Goal: Find specific page/section: Find specific page/section

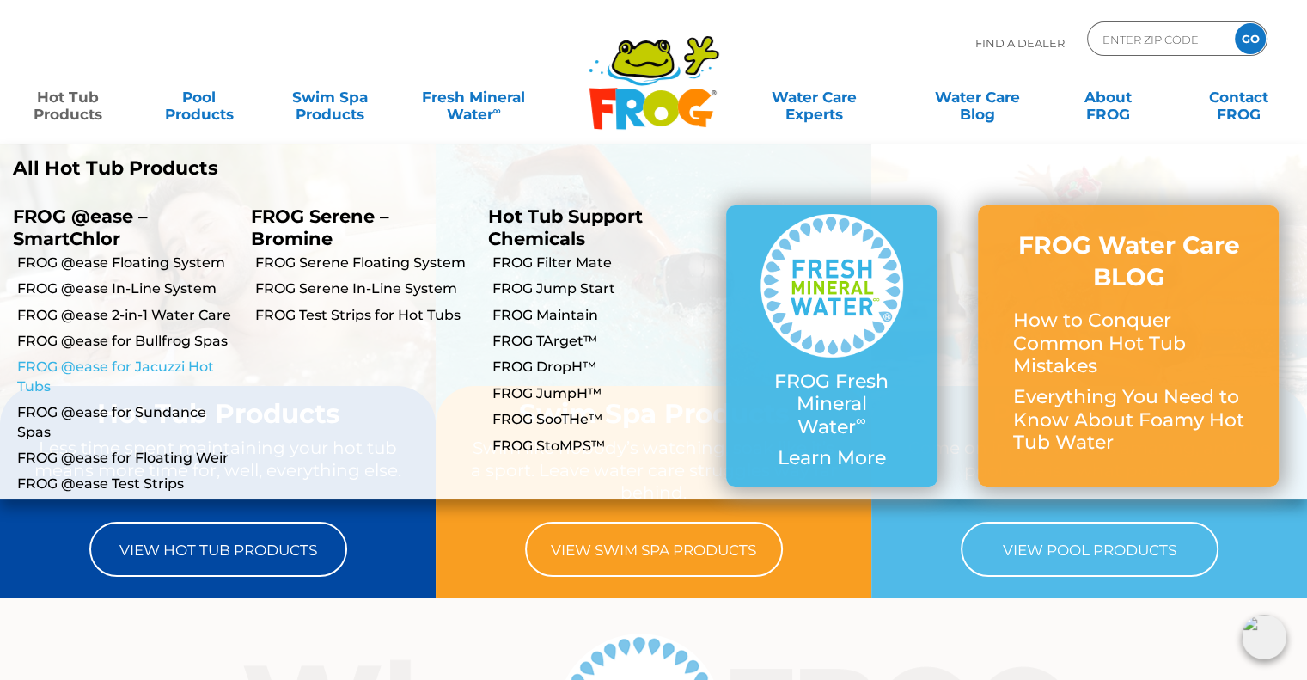
click at [170, 370] on link "FROG @ease for Jacuzzi Hot Tubs" at bounding box center [127, 377] width 221 height 39
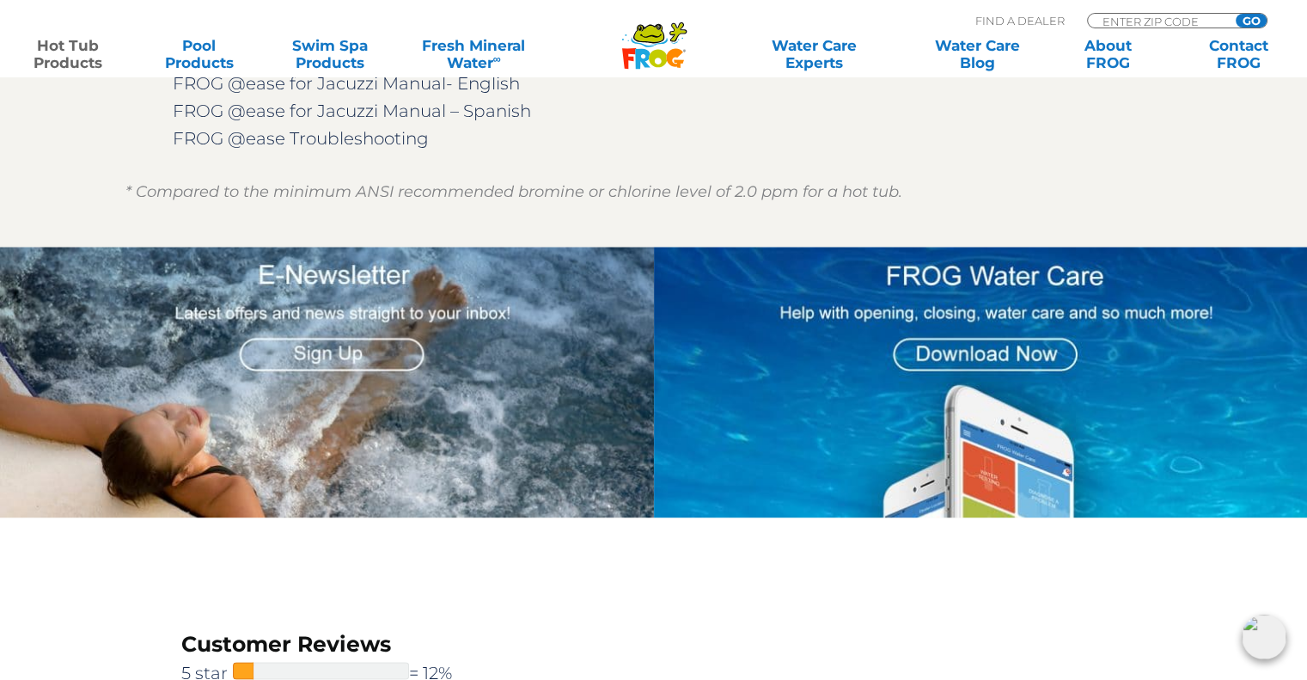
scroll to position [1891, 0]
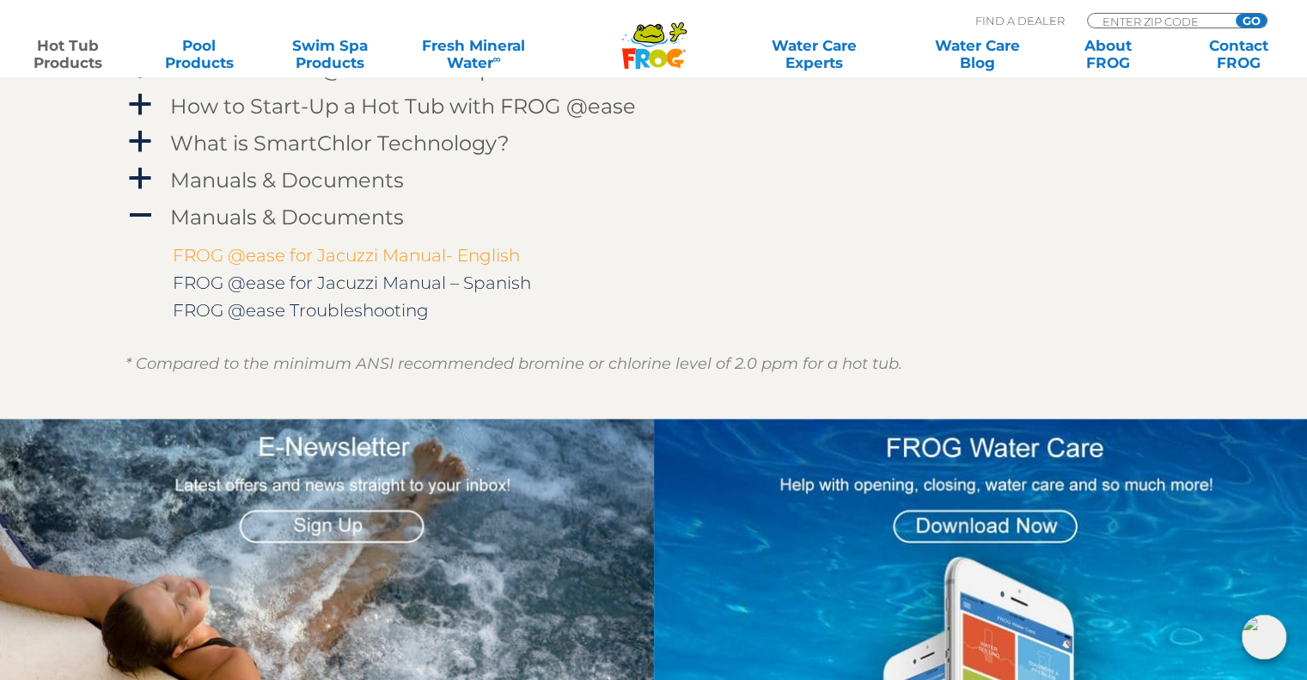
click at [396, 262] on link "FROG @ease for Jacuzzi Manual- English" at bounding box center [346, 255] width 347 height 21
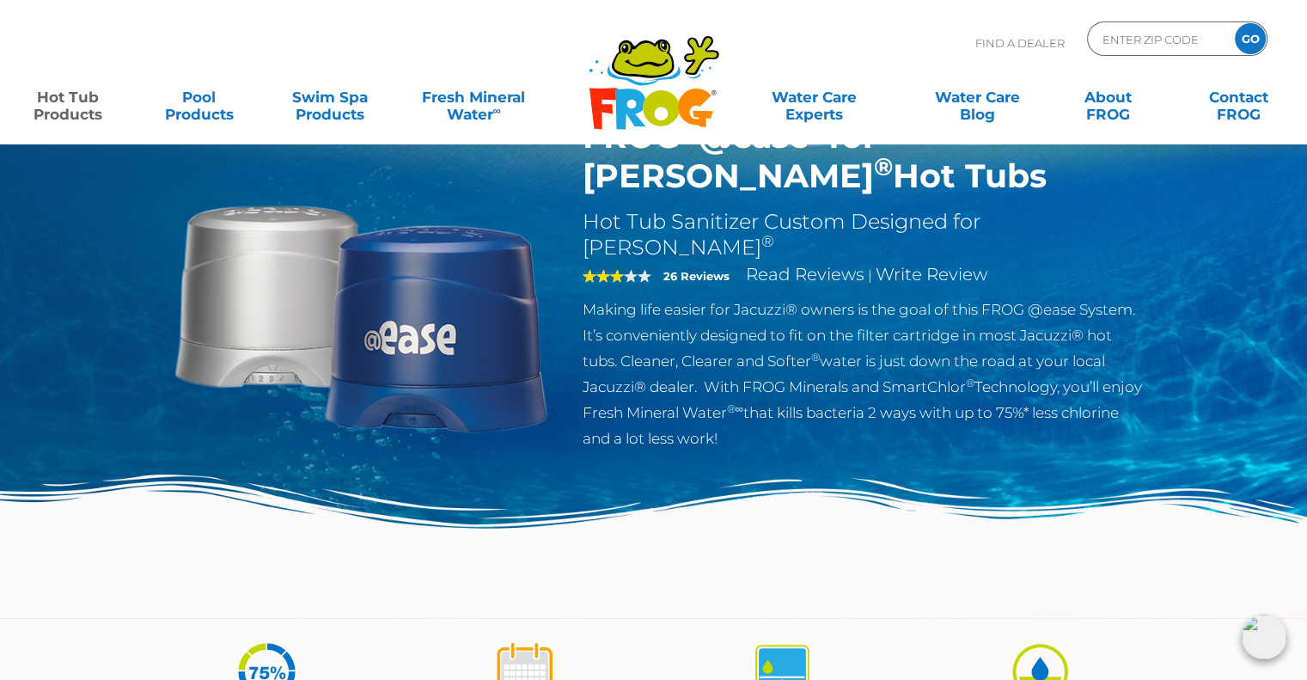
scroll to position [0, 0]
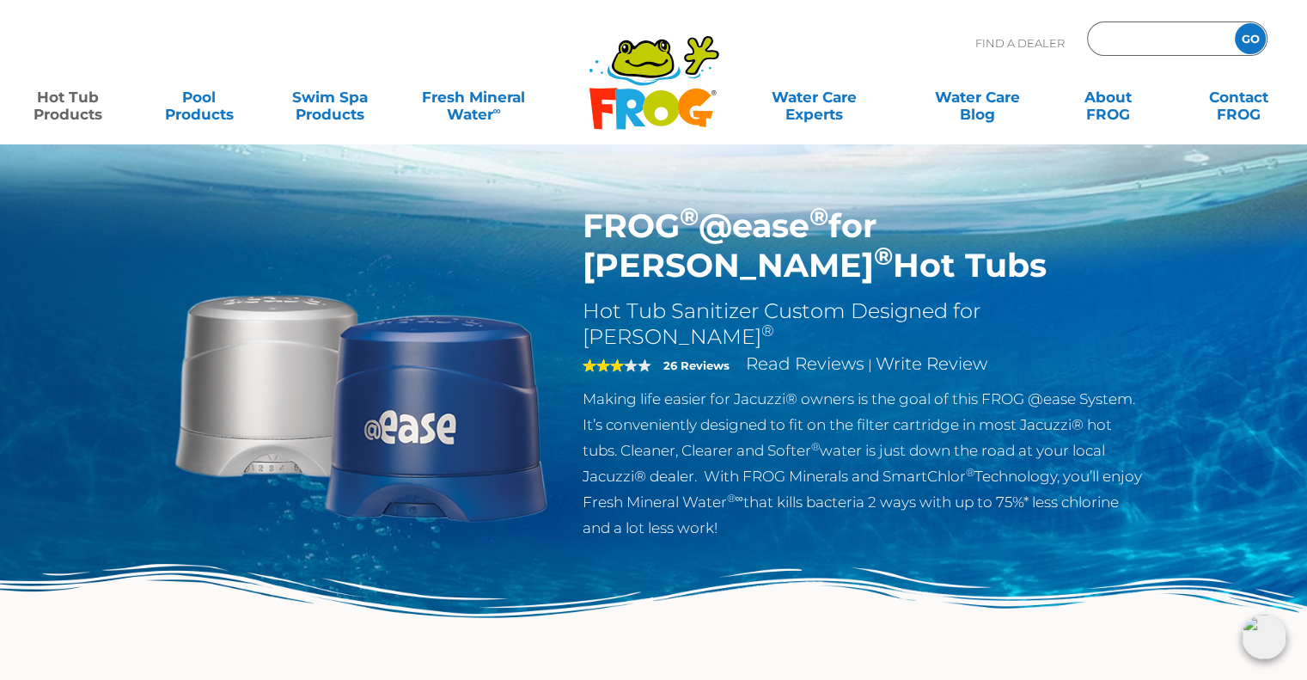
click at [1163, 36] on input "Zip Code Form" at bounding box center [1159, 39] width 116 height 25
type input "27253"
click at [1235, 23] on input "GO" at bounding box center [1250, 38] width 31 height 31
click at [1252, 34] on input "GO" at bounding box center [1250, 38] width 31 height 31
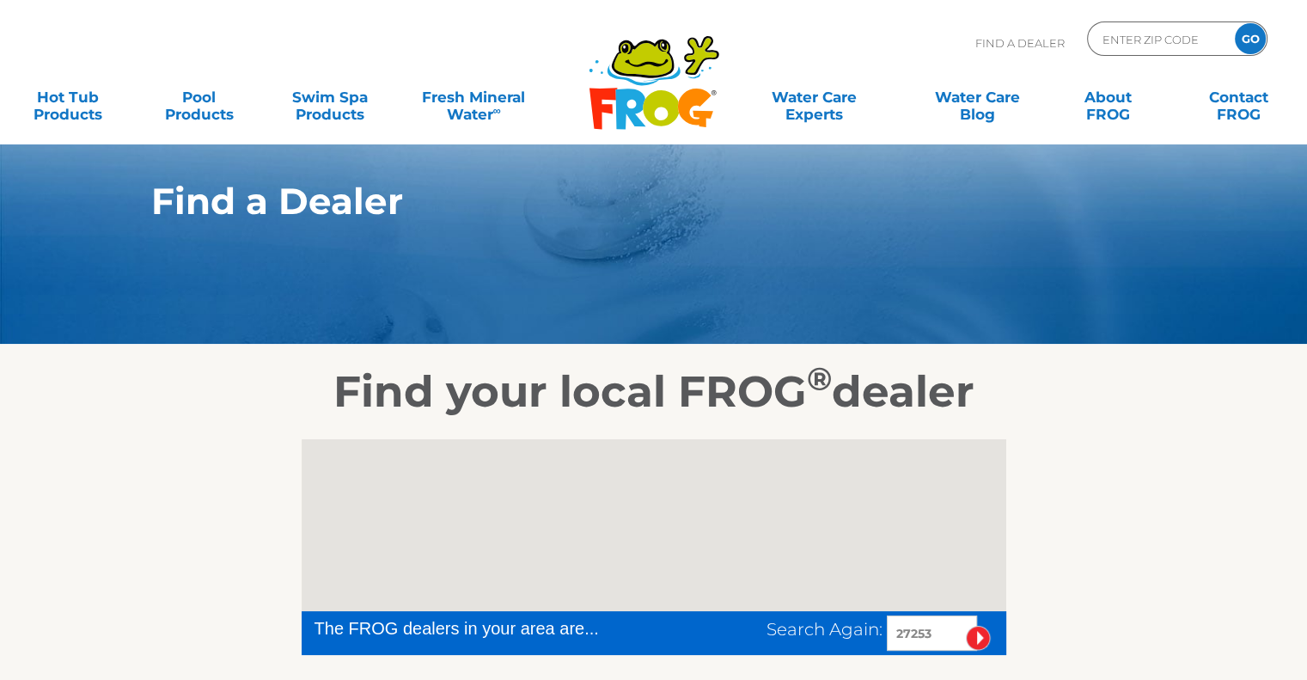
scroll to position [430, 0]
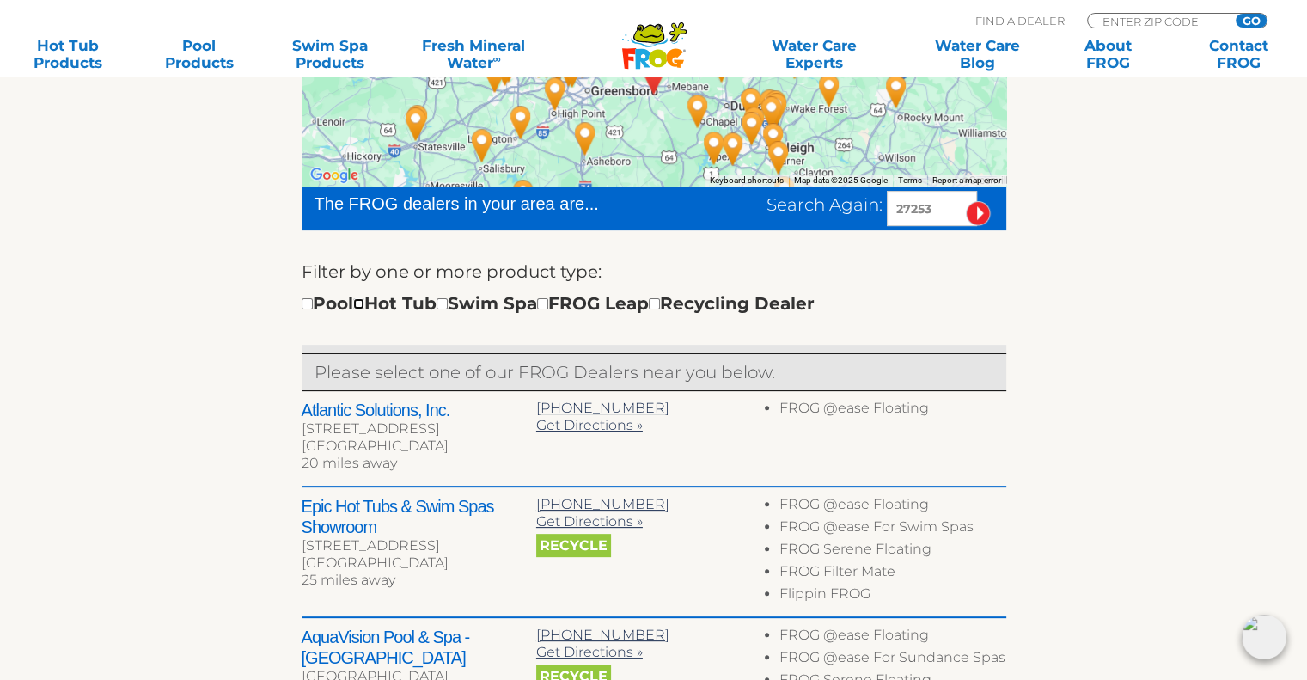
click at [364, 303] on input "checkbox" at bounding box center [358, 303] width 11 height 11
checkbox input "true"
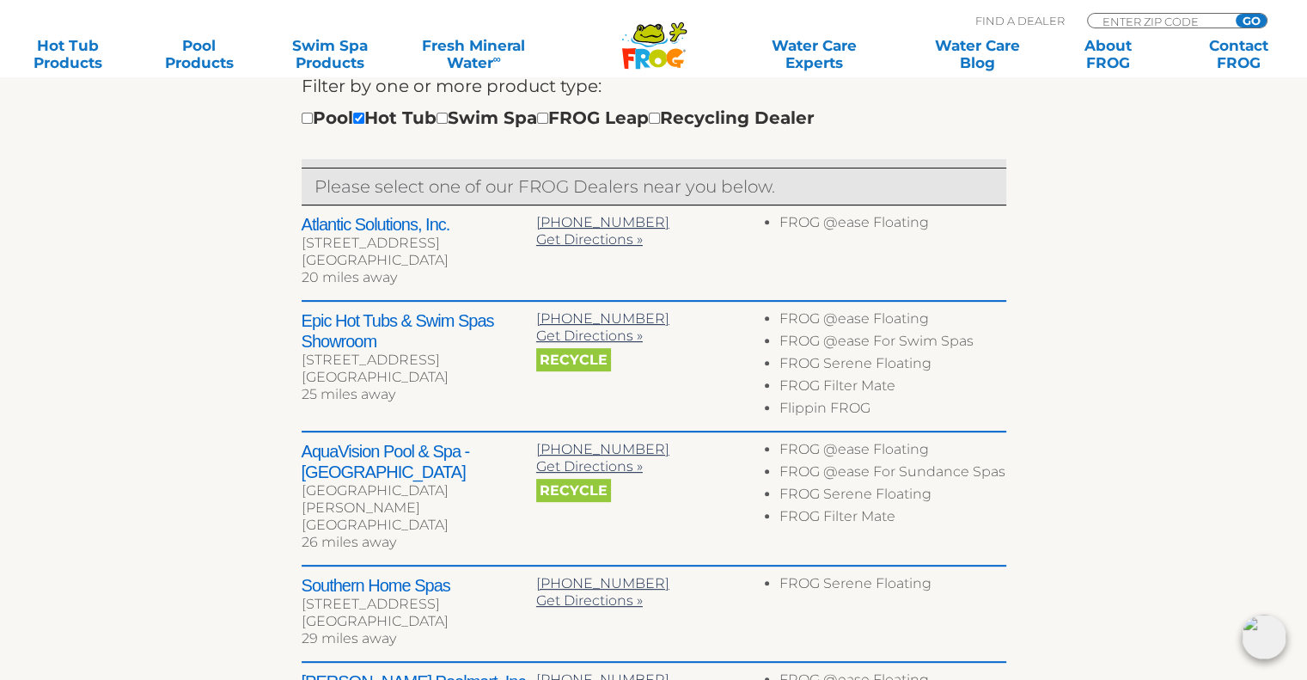
scroll to position [530, 0]
